Goal: Information Seeking & Learning: Understand process/instructions

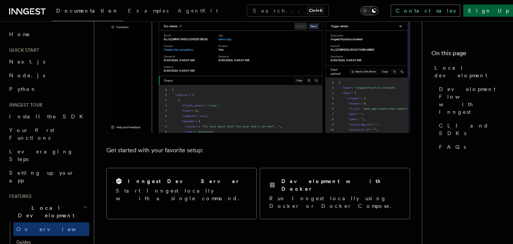
scroll to position [201, 0]
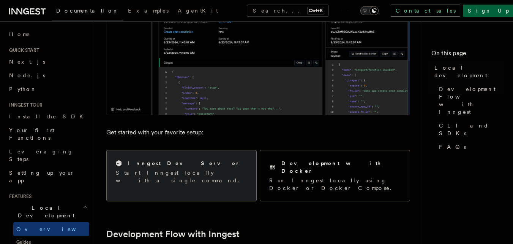
click at [214, 161] on div "Inngest Dev Server" at bounding box center [181, 163] width 131 height 8
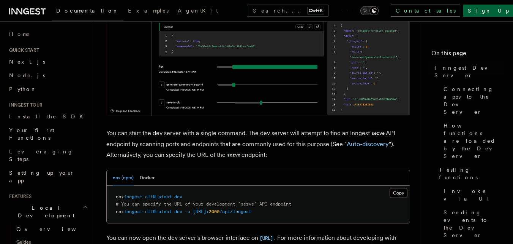
scroll to position [226, 0]
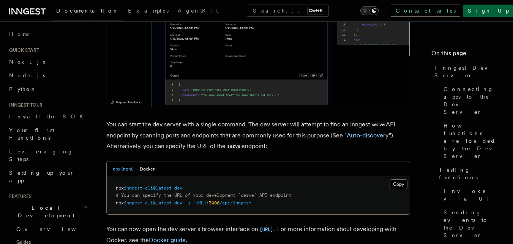
click at [174, 187] on span at bounding box center [173, 187] width 3 height 5
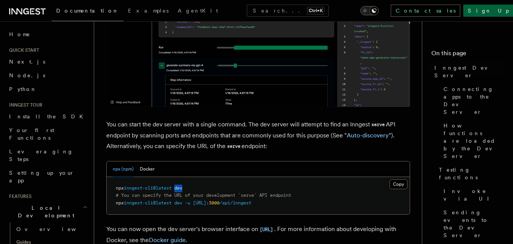
click at [174, 187] on span at bounding box center [173, 187] width 3 height 5
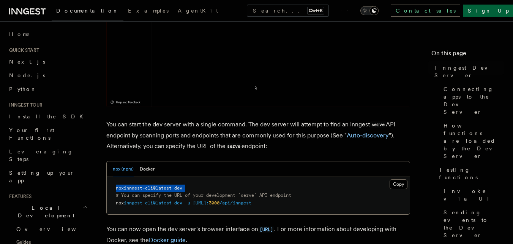
click at [174, 187] on span at bounding box center [173, 187] width 3 height 5
copy code "npx inngest-cli@latest dev"
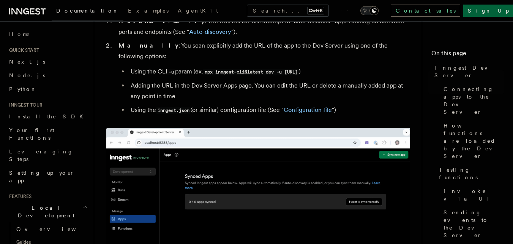
scroll to position [511, 0]
